Goal: Find specific page/section: Find specific page/section

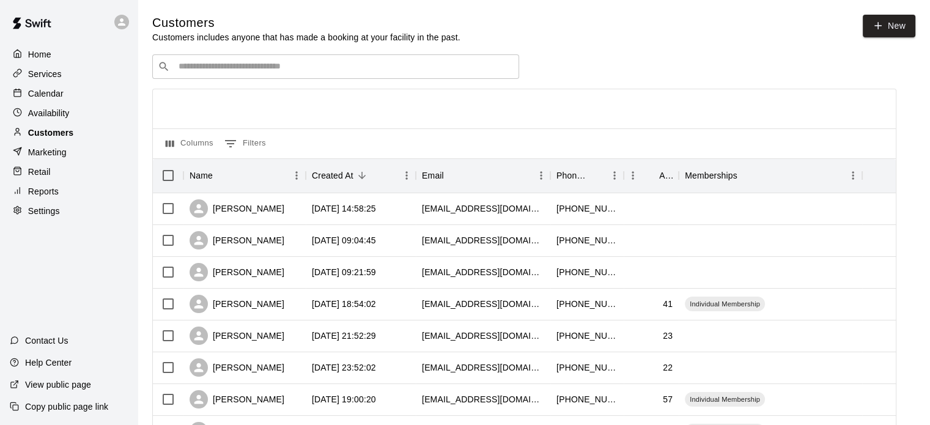
click at [37, 136] on p "Customers" at bounding box center [50, 133] width 45 height 12
click at [49, 75] on p "Services" at bounding box center [45, 74] width 34 height 12
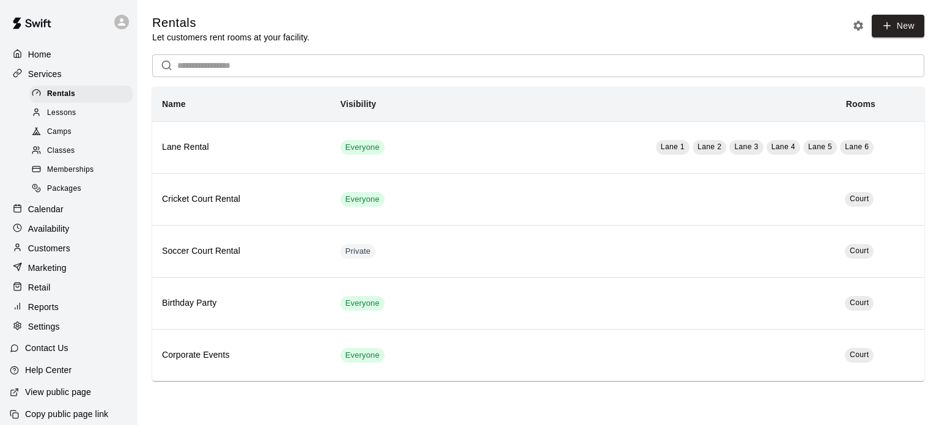
click at [81, 176] on span "Memberships" at bounding box center [70, 170] width 46 height 12
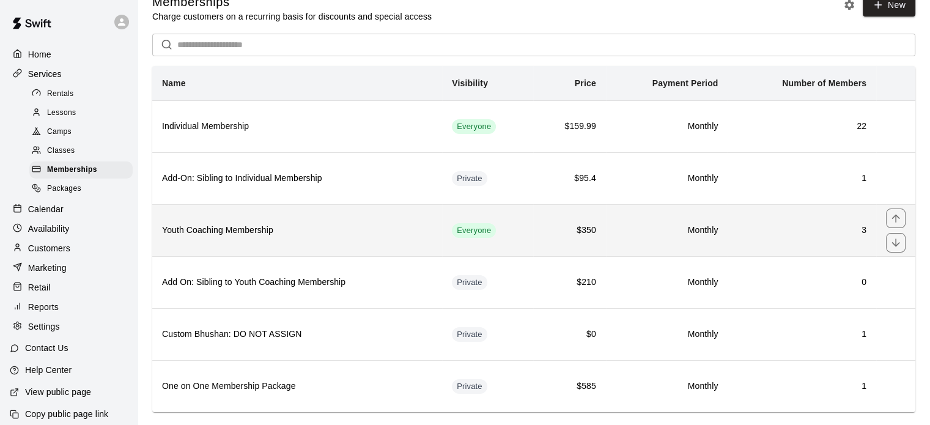
scroll to position [40, 0]
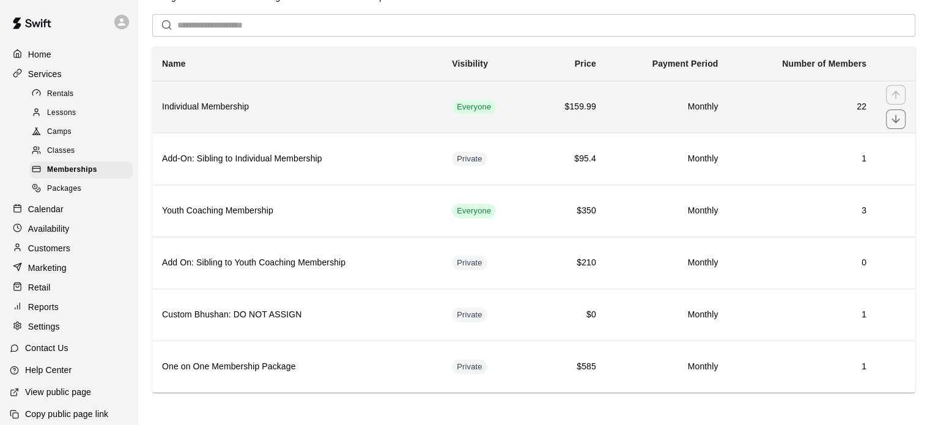
click at [265, 115] on th "Individual Membership" at bounding box center [297, 107] width 290 height 52
